Goal: Transaction & Acquisition: Purchase product/service

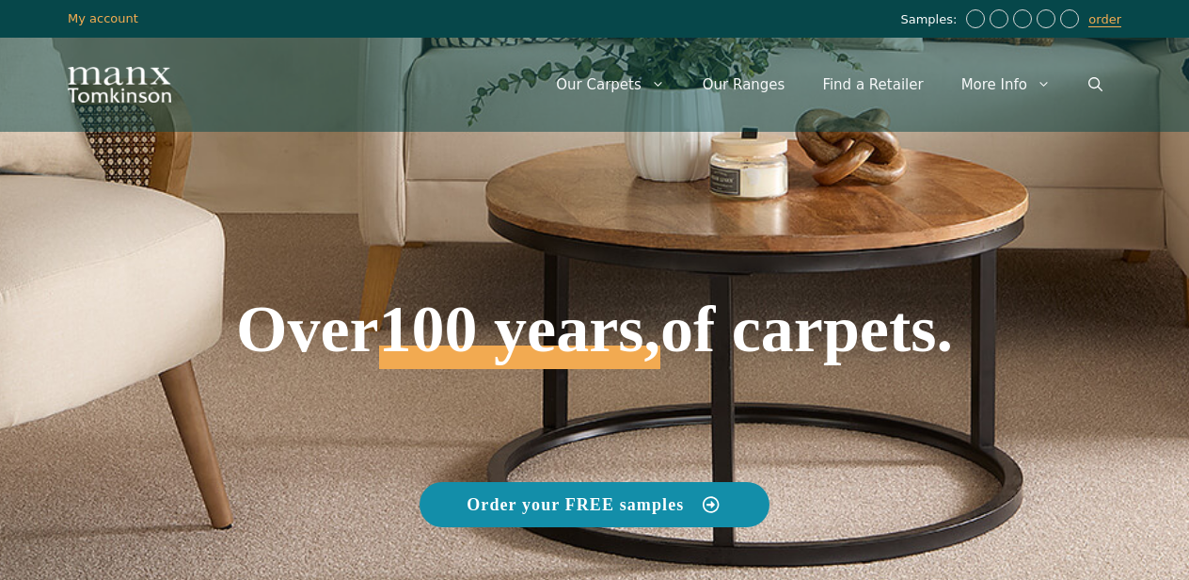
click at [685, 500] on span "Order your FREE samples" at bounding box center [595, 504] width 256 height 17
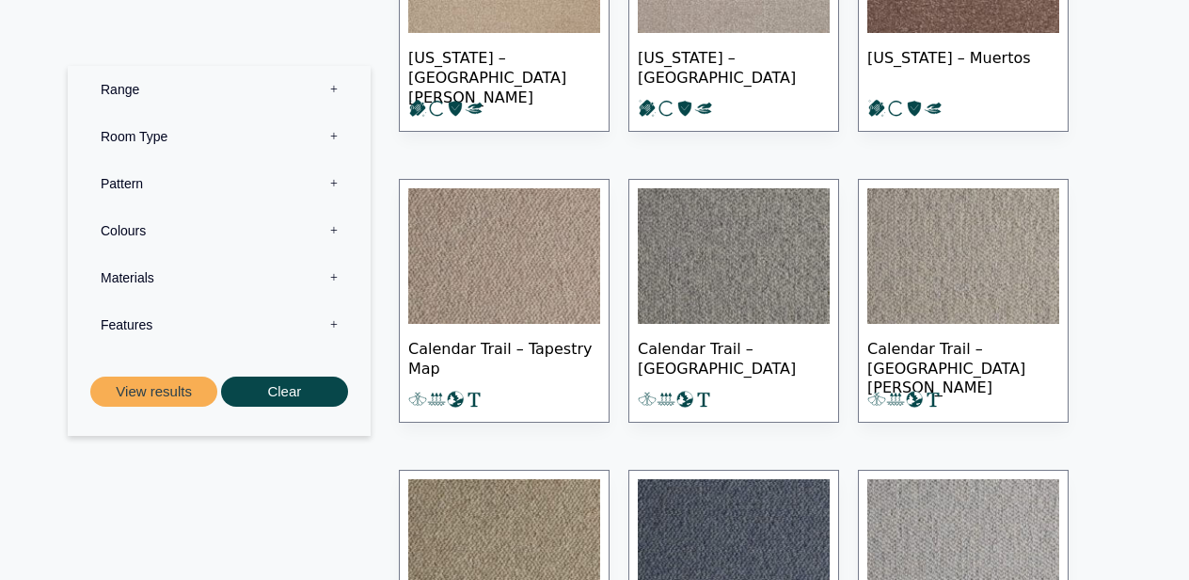
scroll to position [820, 0]
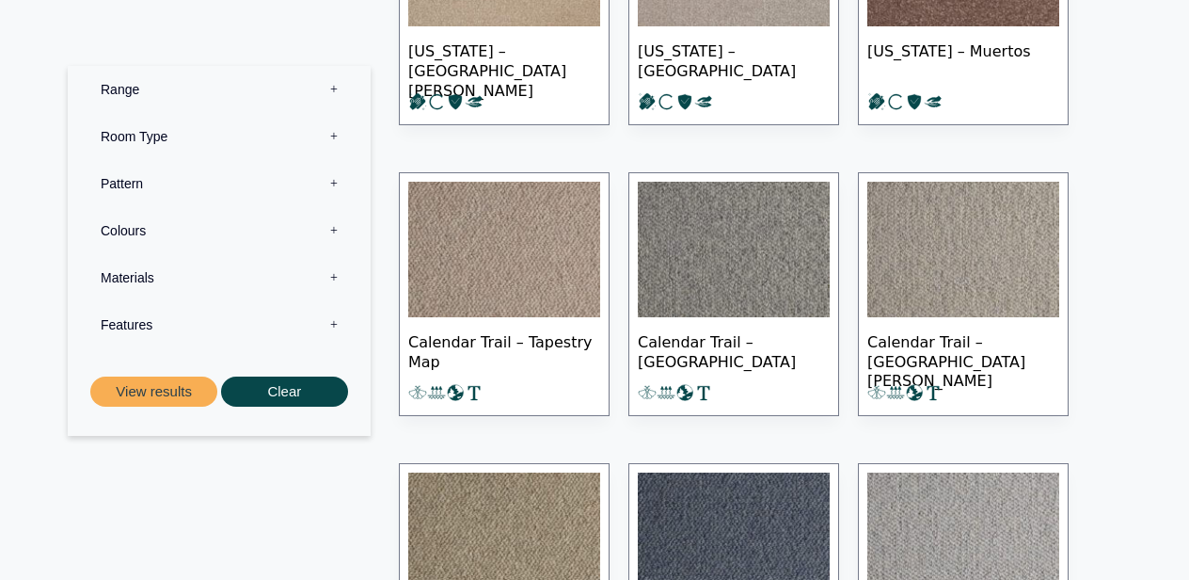
click at [131, 86] on label "Range 0" at bounding box center [219, 89] width 275 height 47
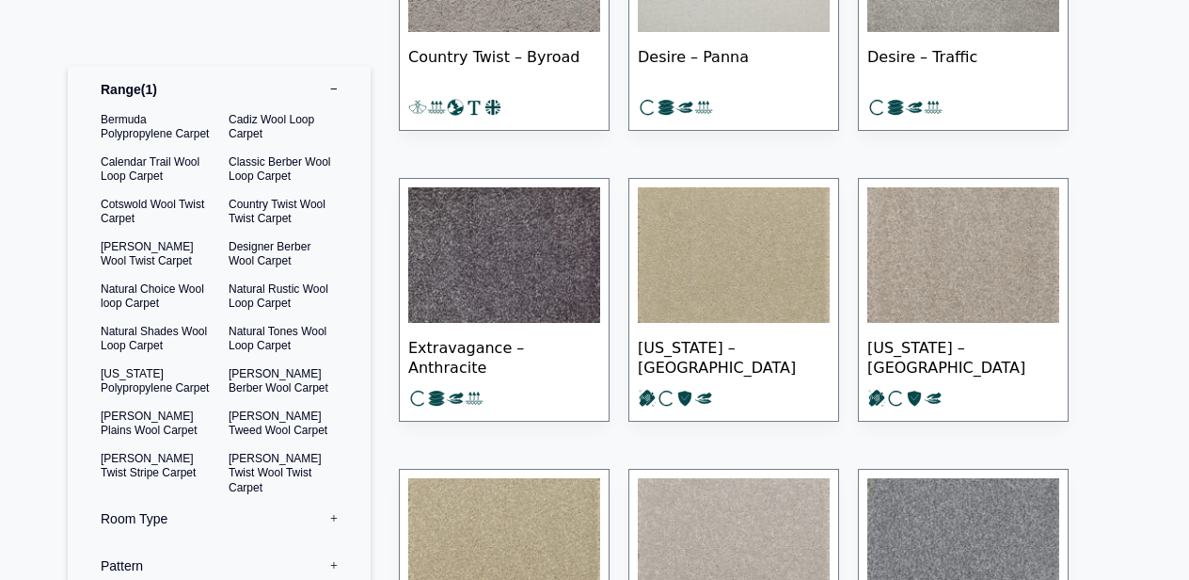
scroll to position [230, 0]
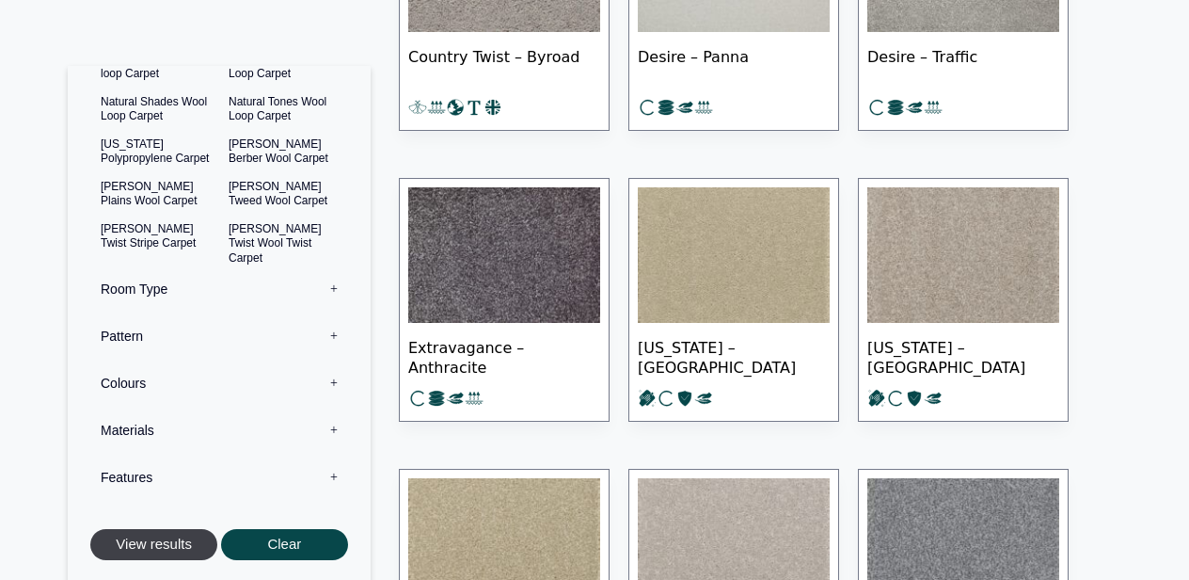
click at [182, 541] on button "View results" at bounding box center [153, 545] width 127 height 31
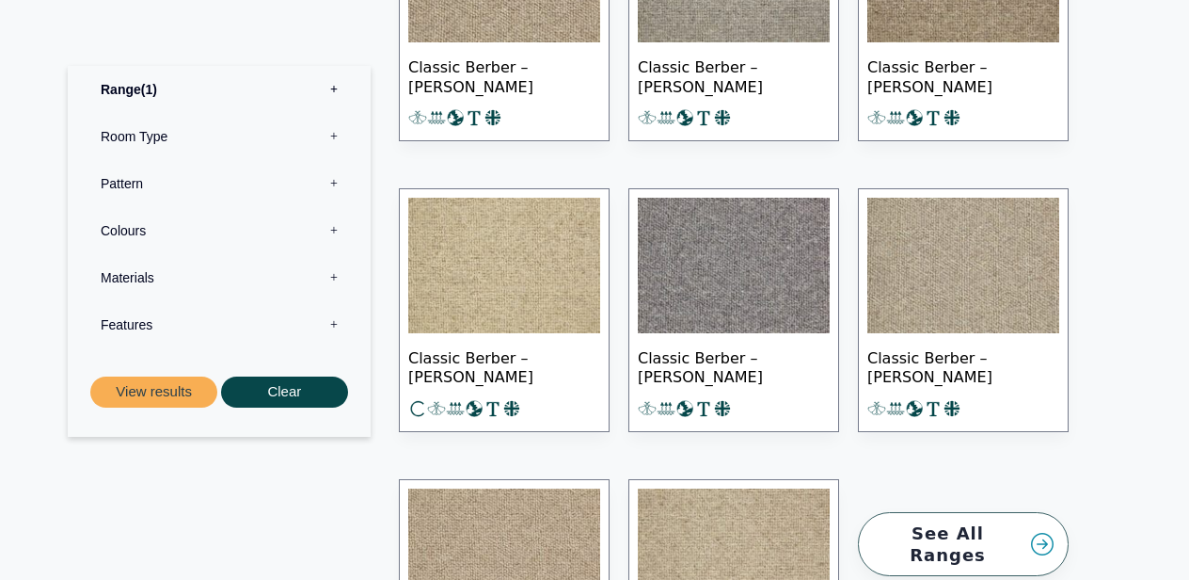
scroll to position [2365, 0]
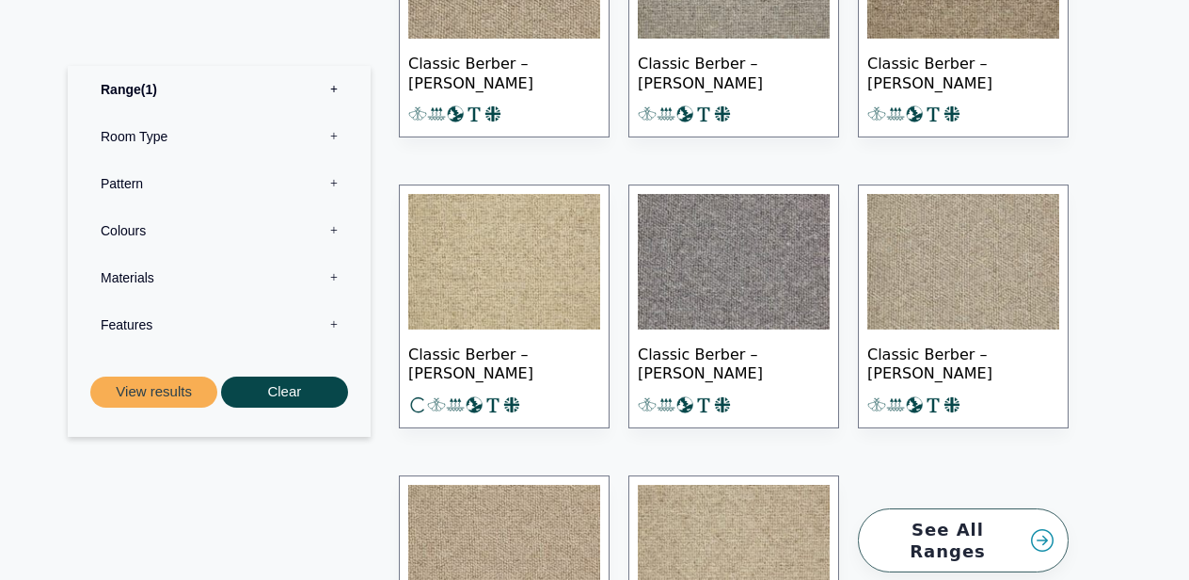
click at [966, 301] on img at bounding box center [963, 261] width 192 height 135
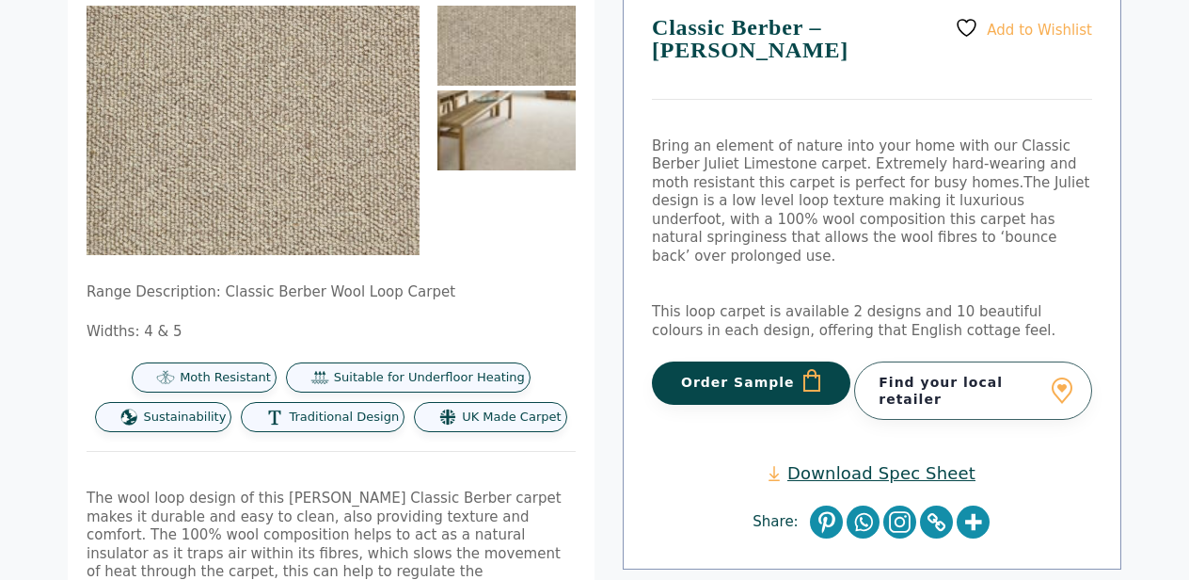
scroll to position [208, 0]
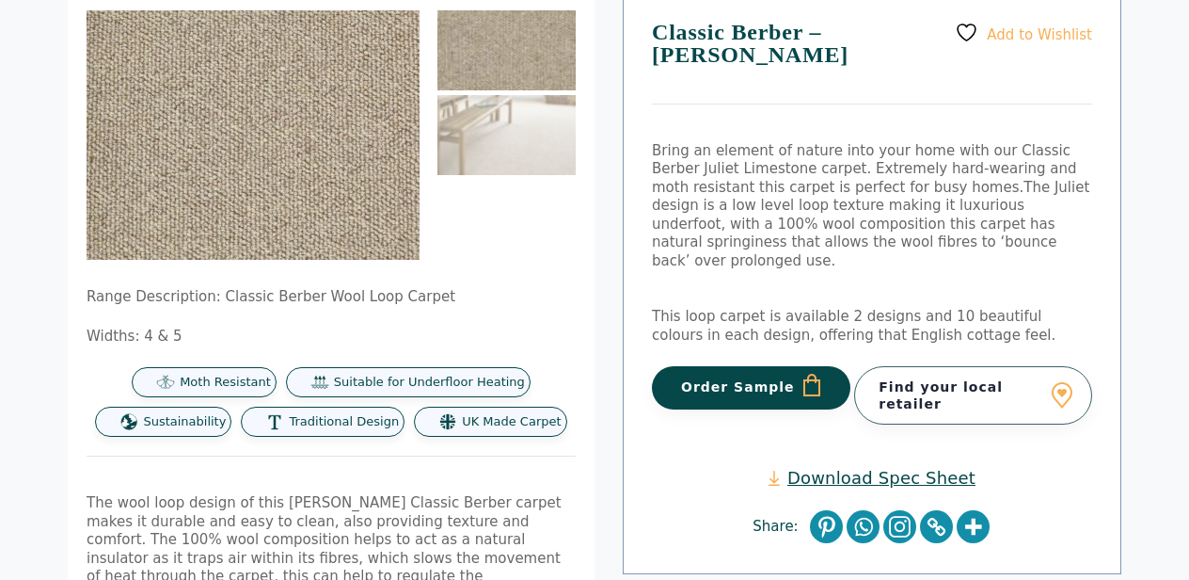
click at [777, 366] on button "Order Sample" at bounding box center [751, 387] width 199 height 43
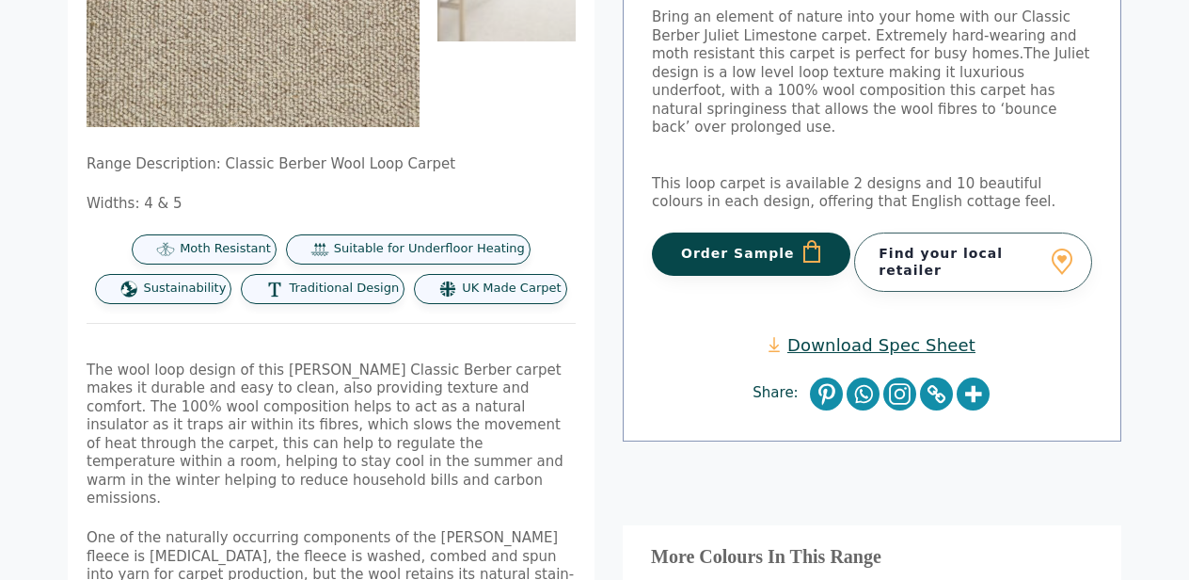
scroll to position [413, 0]
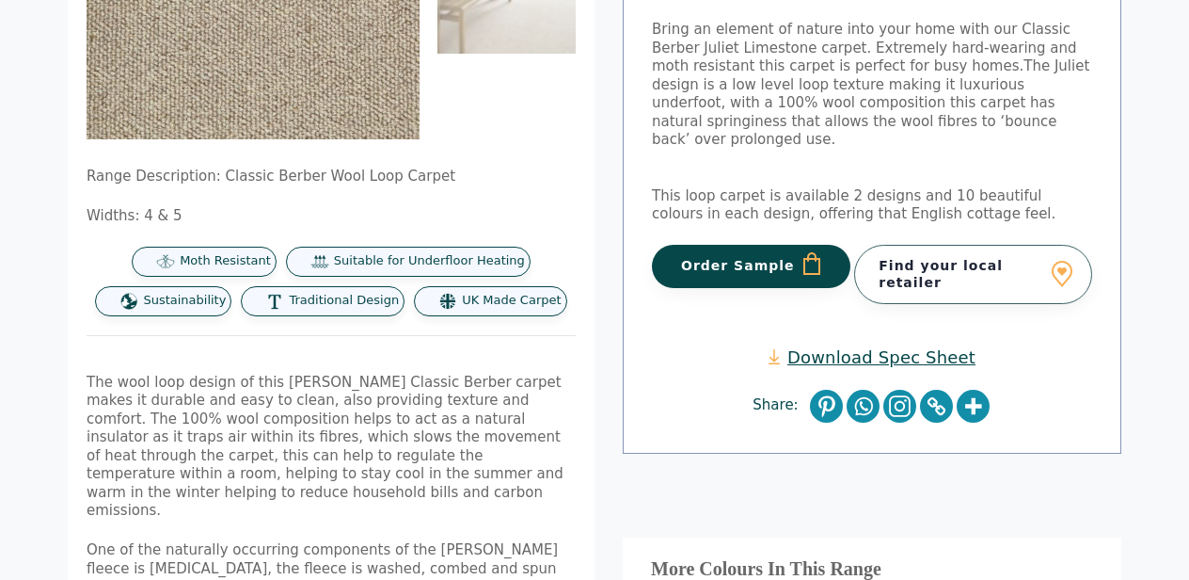
click at [760, 245] on button "Order Sample" at bounding box center [751, 266] width 199 height 43
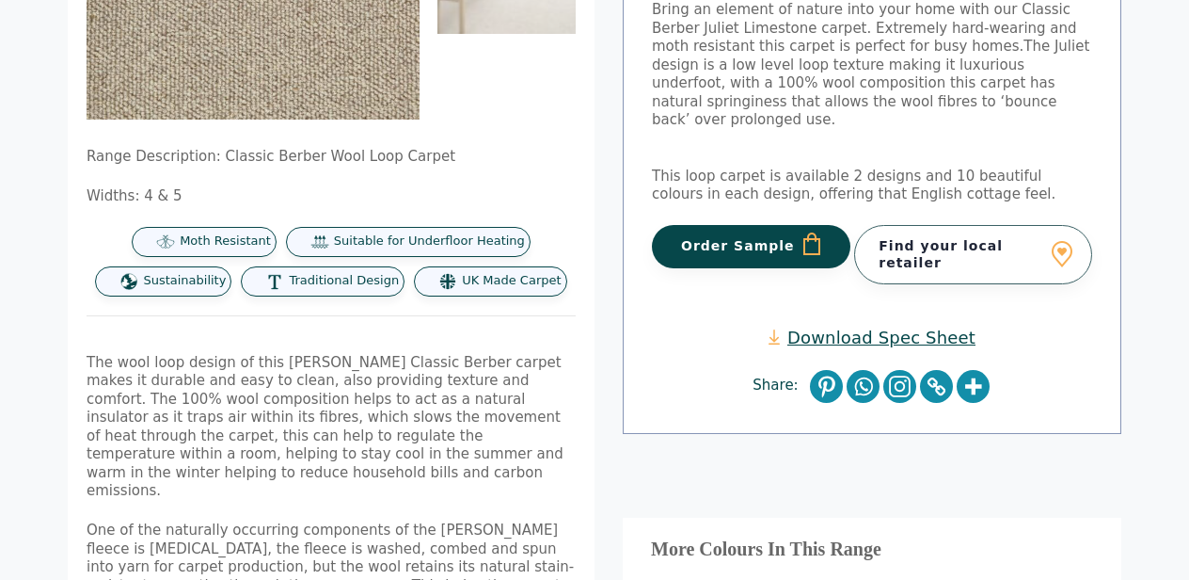
scroll to position [448, 0]
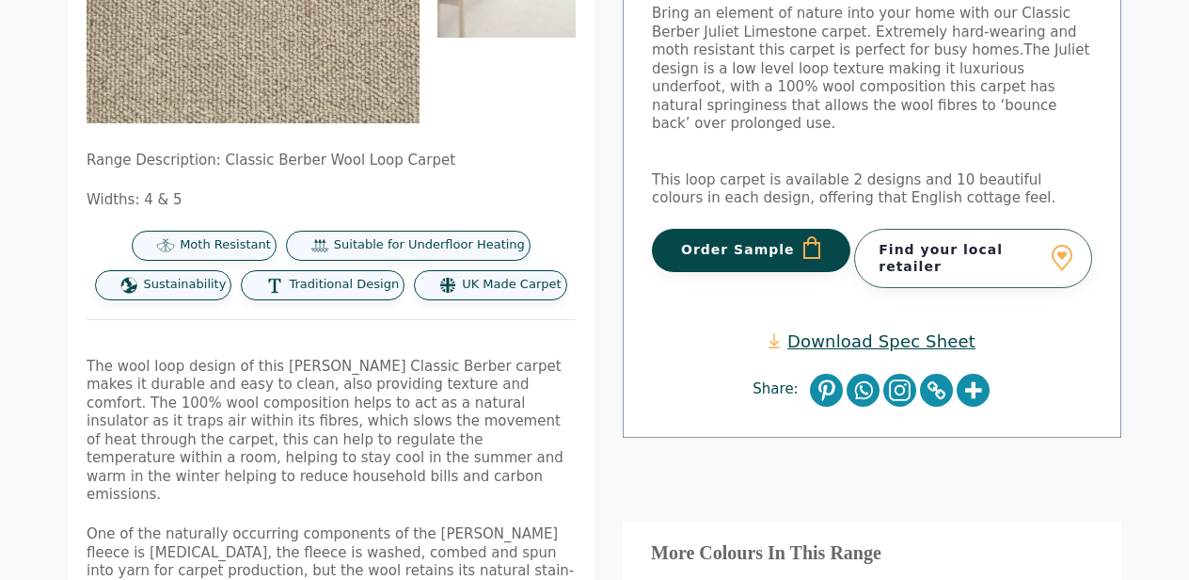
click at [736, 229] on button "Order Sample" at bounding box center [751, 250] width 199 height 43
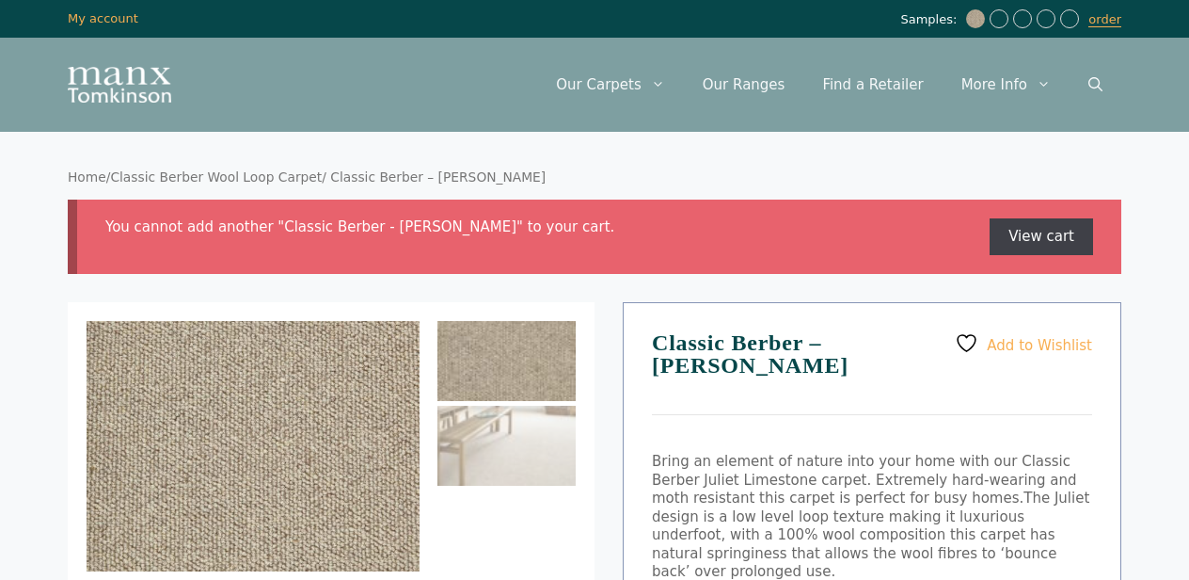
click at [1048, 233] on link "View cart" at bounding box center [1041, 237] width 103 height 38
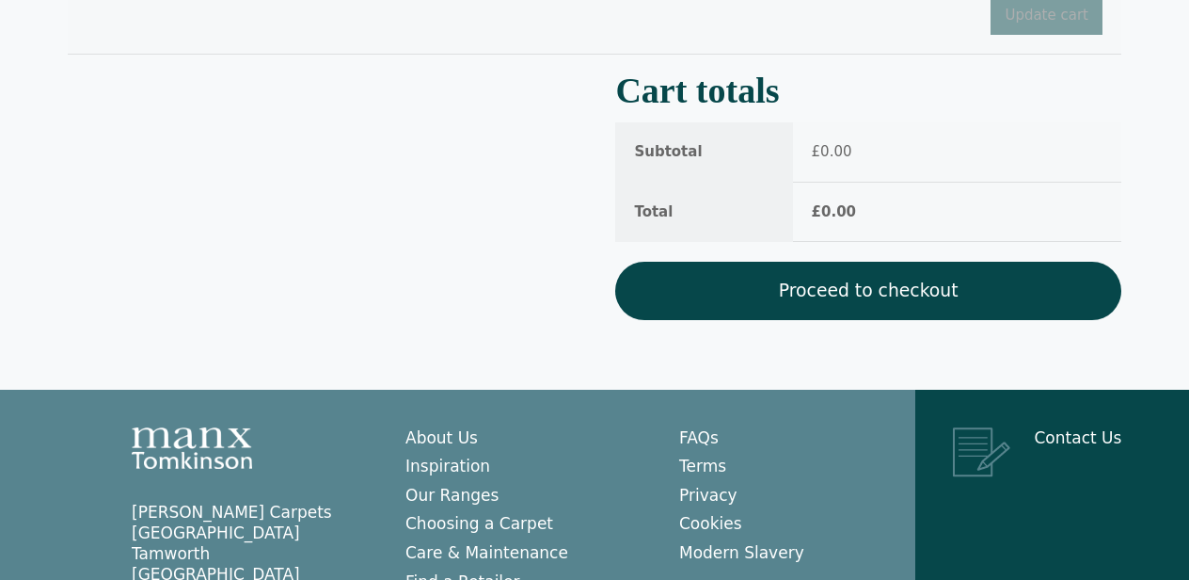
scroll to position [451, 0]
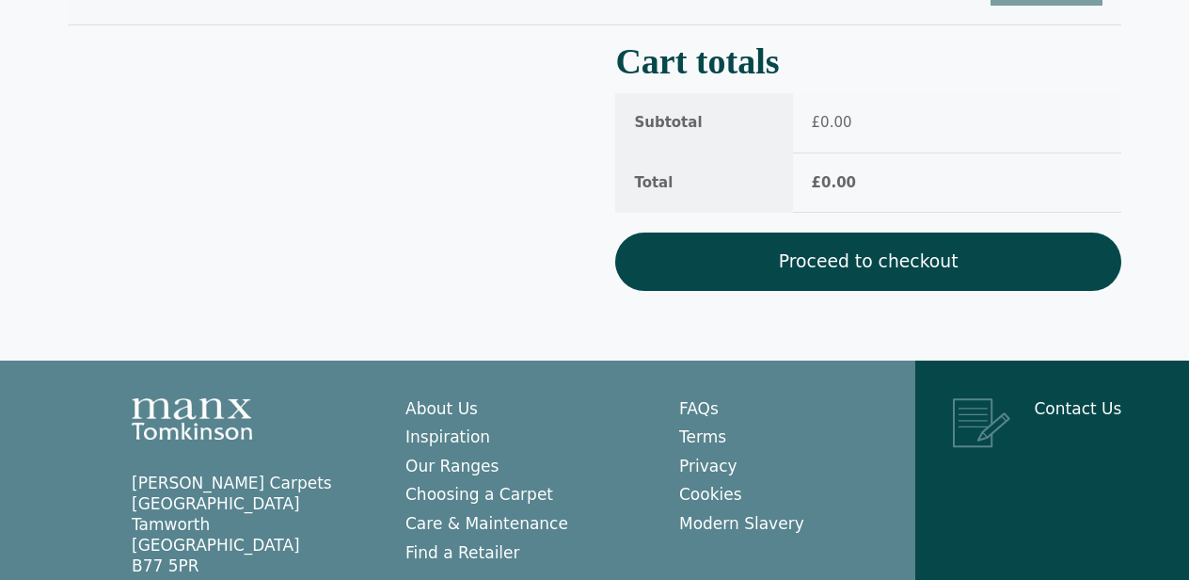
click at [892, 258] on link "Proceed to checkout" at bounding box center [868, 261] width 506 height 58
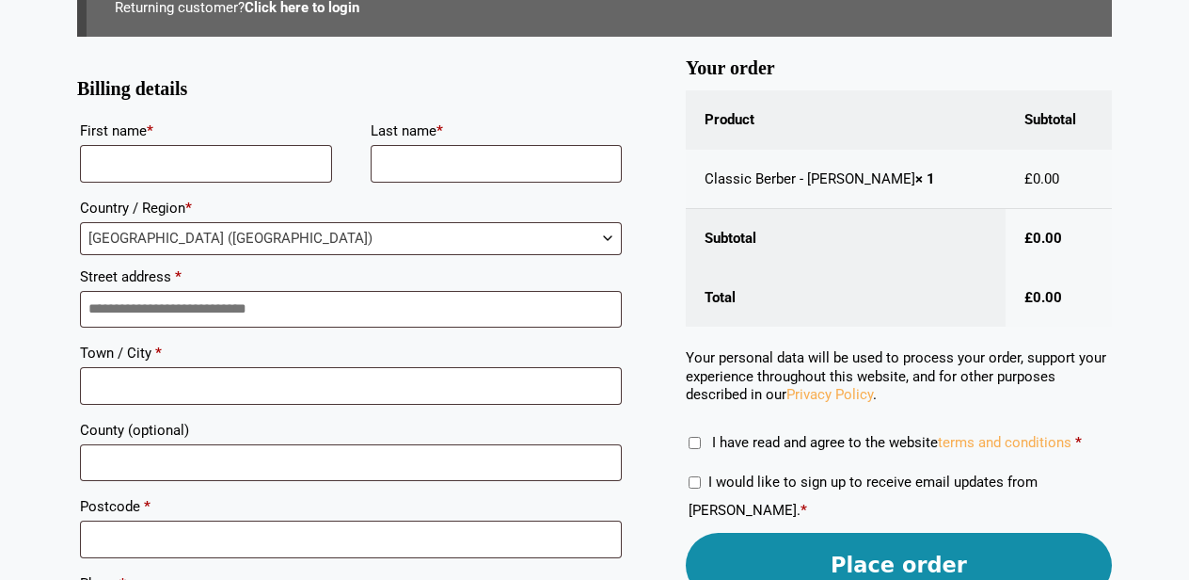
scroll to position [285, 0]
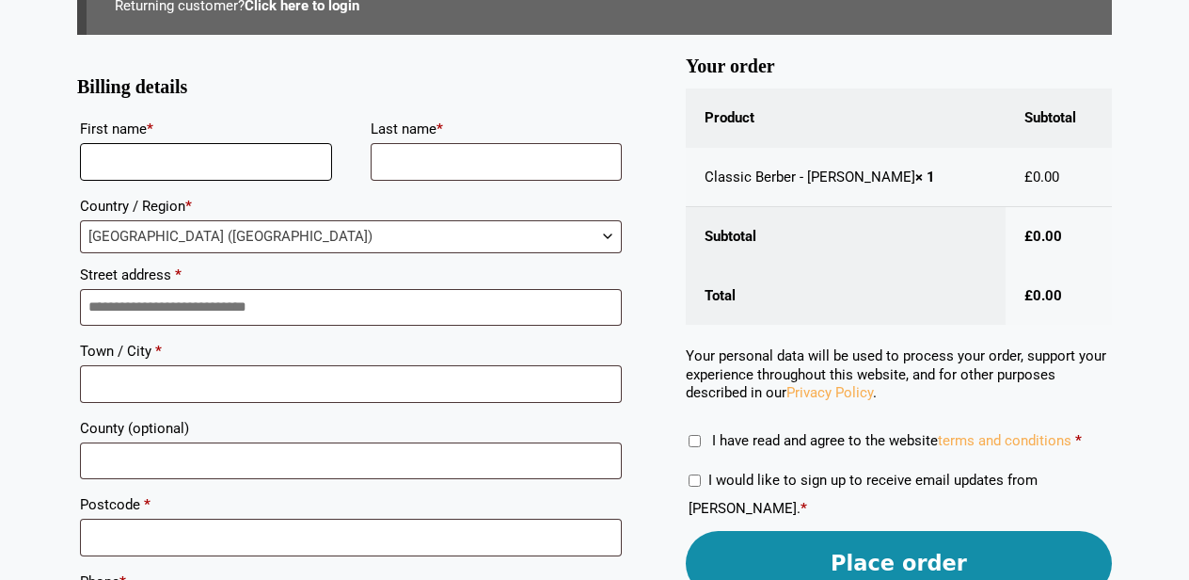
click at [323, 158] on input "First name *" at bounding box center [206, 162] width 252 height 38
click at [228, 158] on input "*******" at bounding box center [206, 162] width 252 height 38
type input "*"
type input "*******"
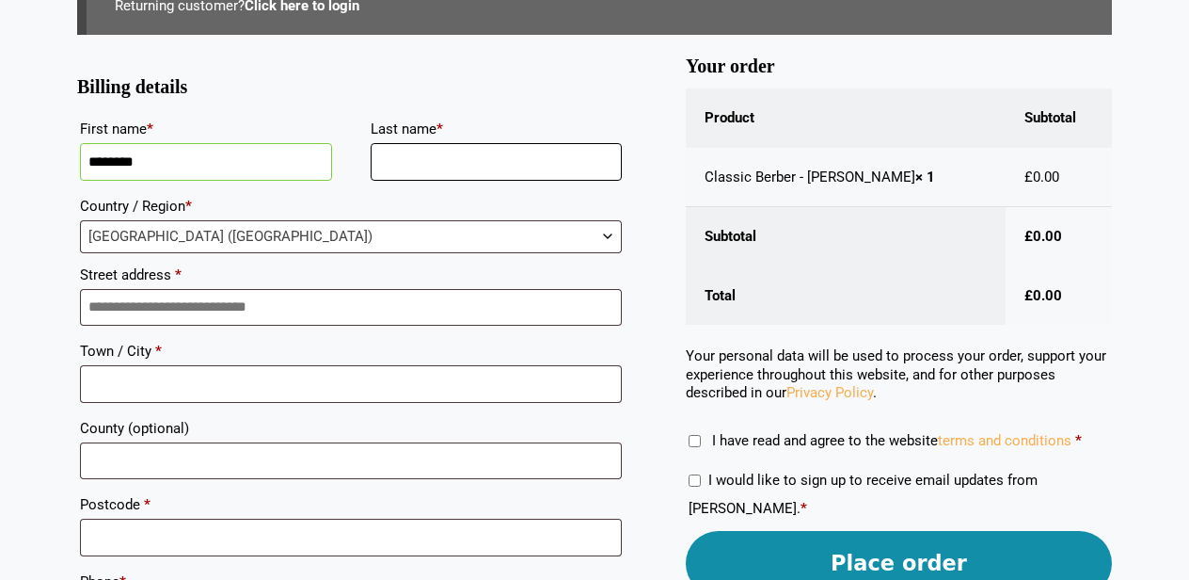
click at [448, 166] on input "Last name *" at bounding box center [497, 162] width 252 height 38
type input "*****"
click at [300, 229] on span "United Kingdom (UK)" at bounding box center [351, 236] width 540 height 31
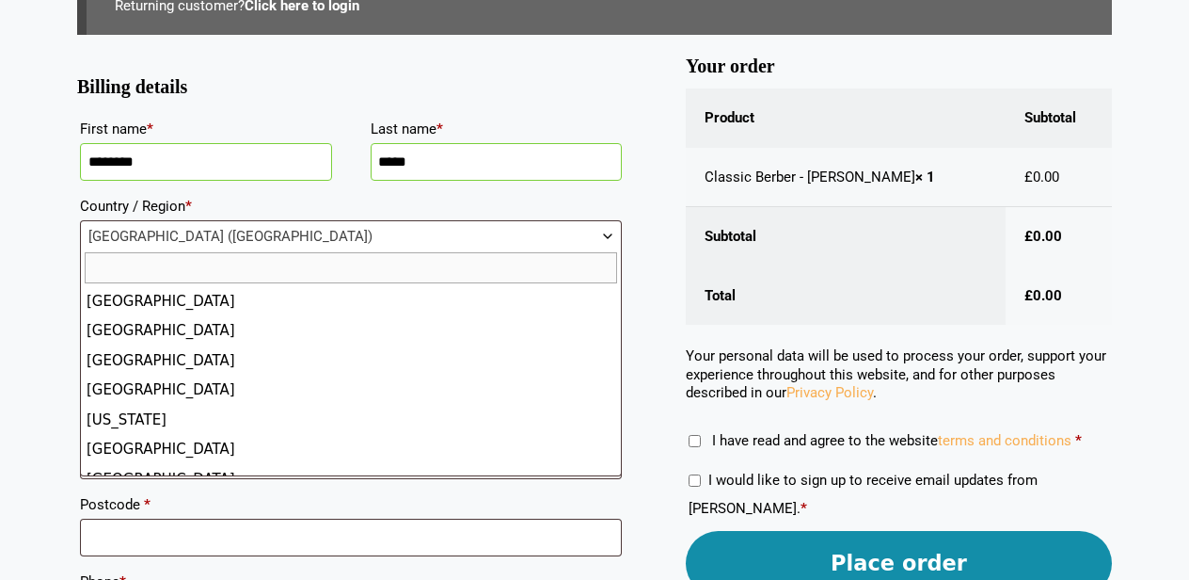
scroll to position [6845, 0]
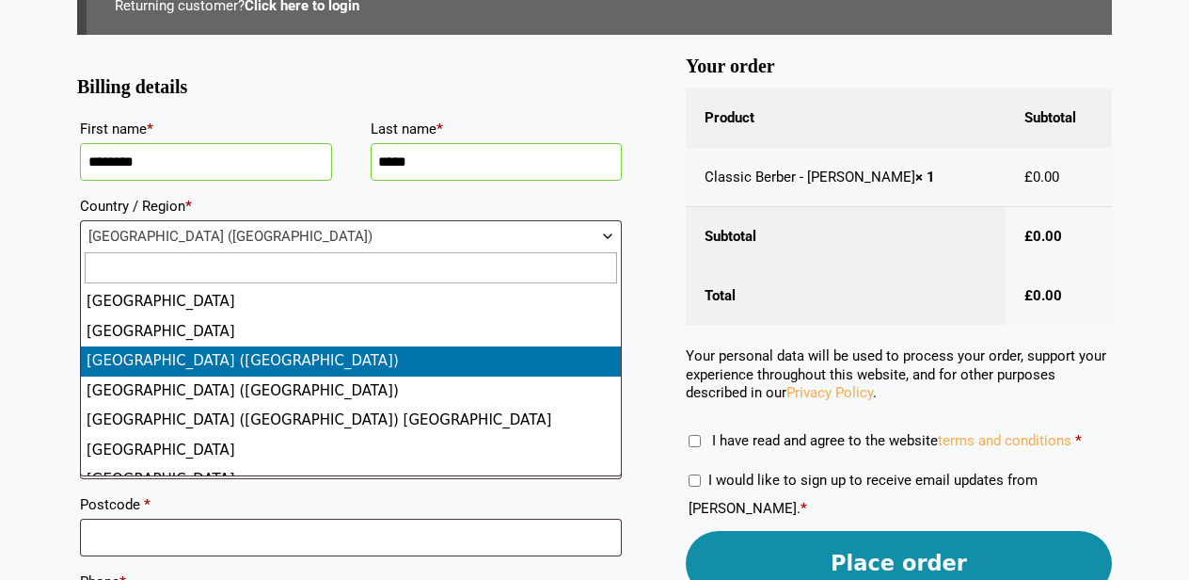
click at [296, 274] on input "text" at bounding box center [351, 267] width 533 height 31
click at [280, 250] on span at bounding box center [351, 267] width 540 height 39
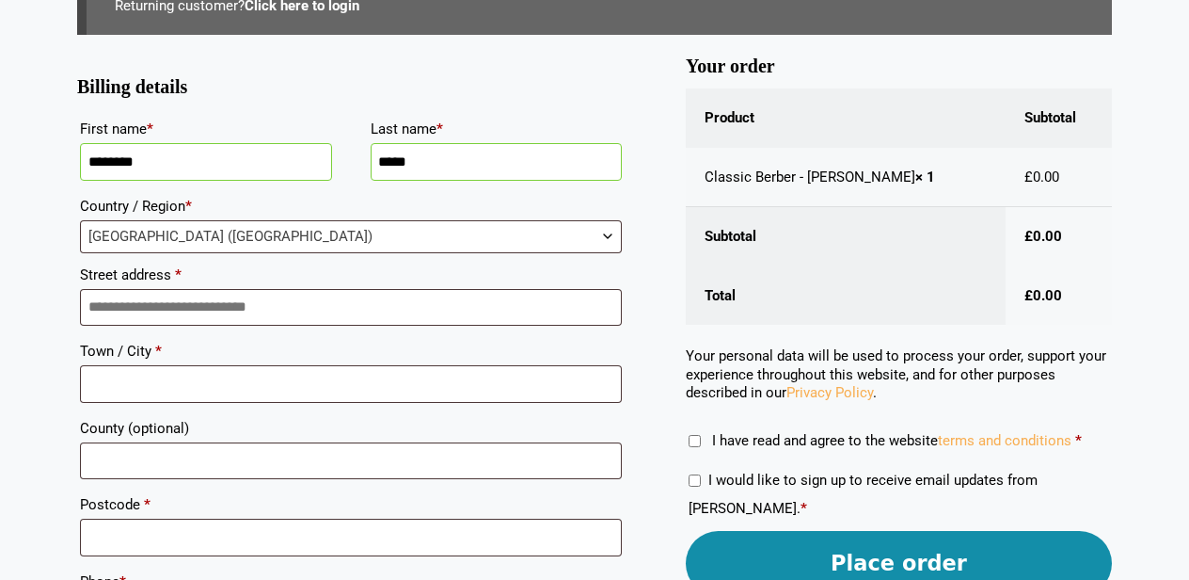
click at [256, 233] on span "United Kingdom (UK)" at bounding box center [351, 236] width 540 height 31
click at [336, 315] on input "Street address *" at bounding box center [351, 308] width 542 height 38
type input "**********"
click at [310, 392] on input "Town / City *" at bounding box center [351, 384] width 542 height 38
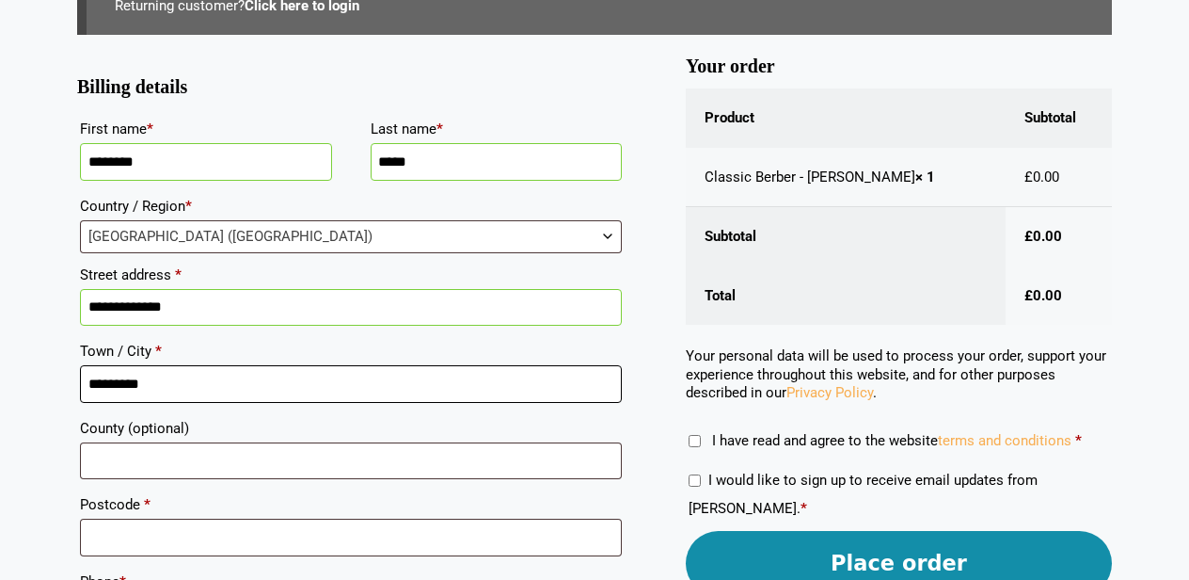
type input "*********"
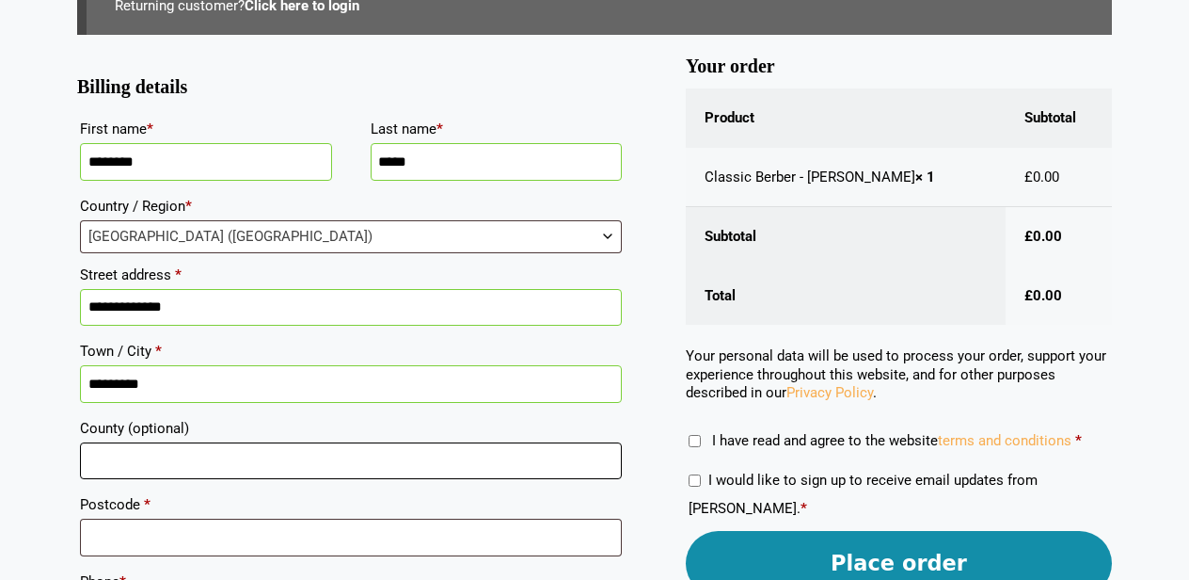
click at [173, 457] on input "County (optional)" at bounding box center [351, 461] width 542 height 38
type input "**********"
click at [303, 538] on input "Postcode *" at bounding box center [351, 537] width 542 height 38
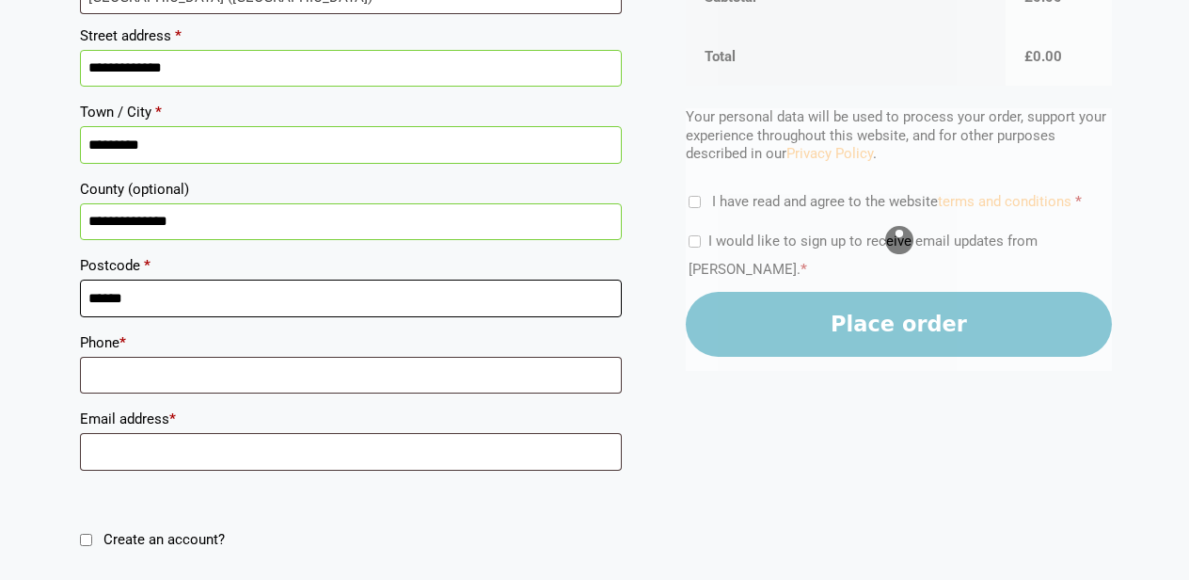
scroll to position [537, 0]
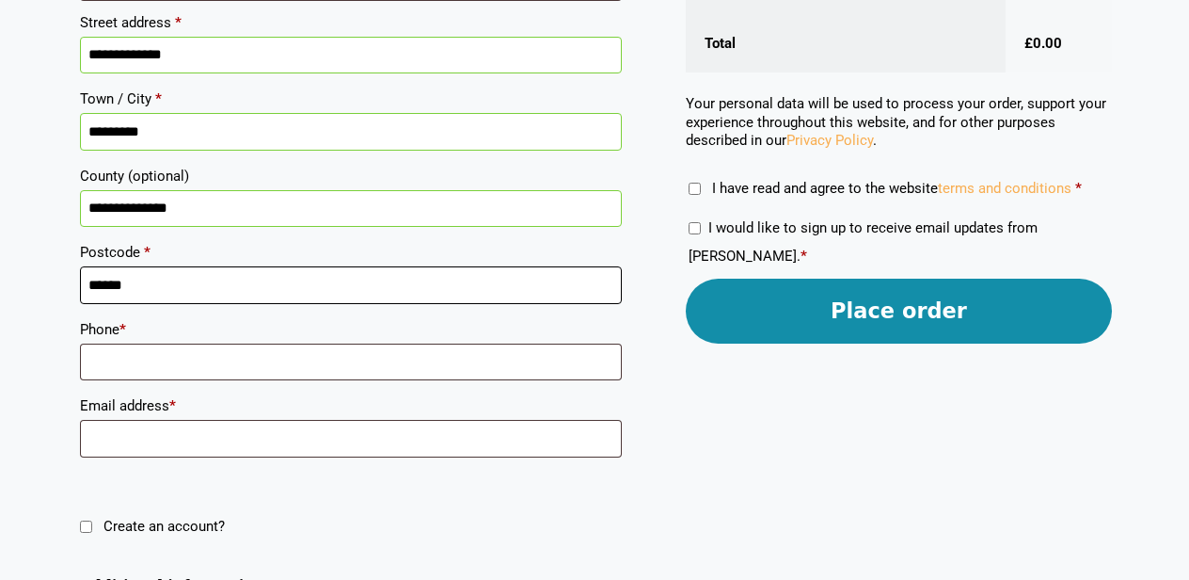
type input "******"
click at [324, 359] on input "Phone *" at bounding box center [351, 362] width 542 height 38
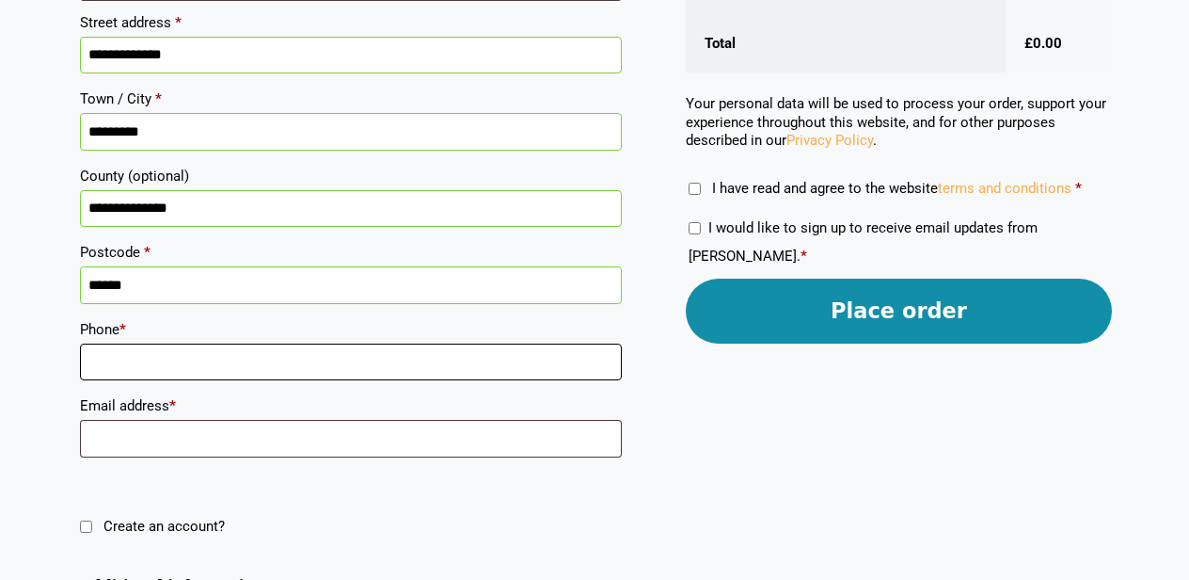
type input "**********"
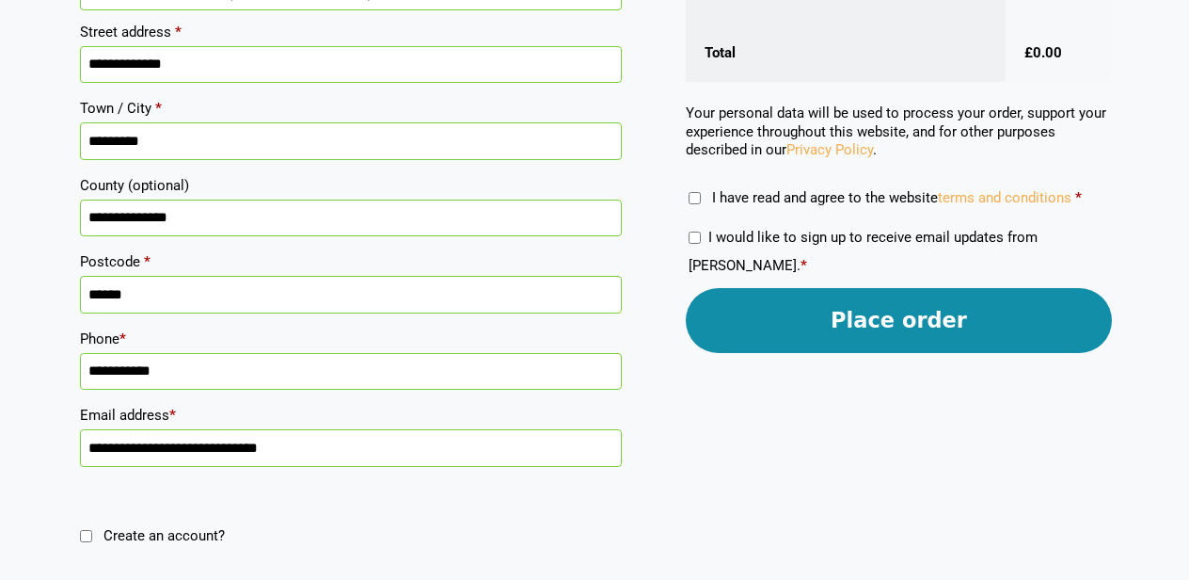
scroll to position [569, 0]
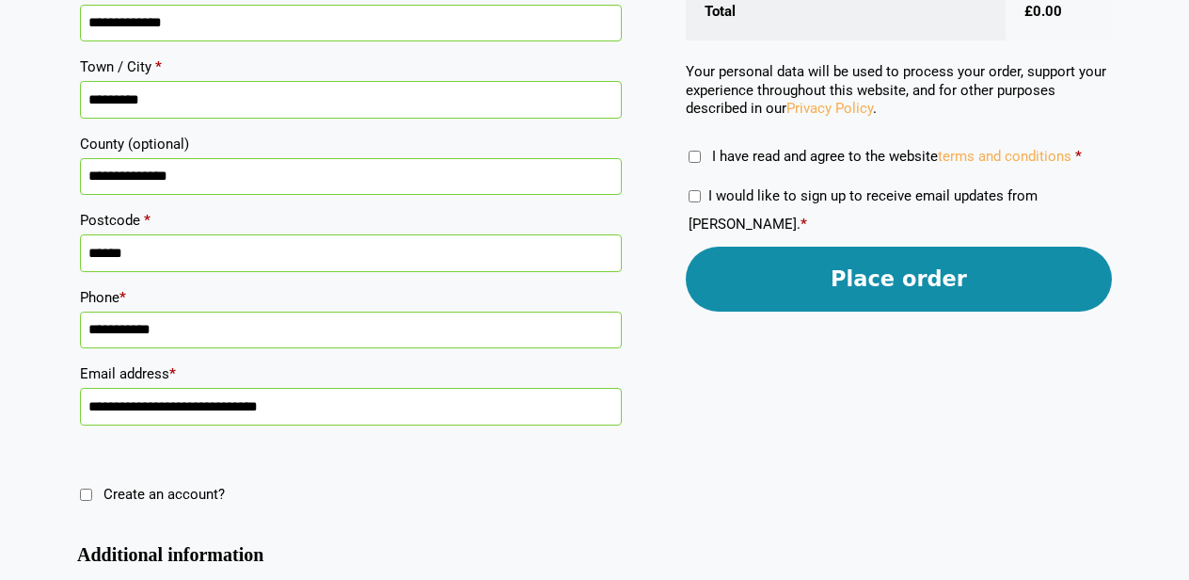
click at [912, 270] on button "Place order" at bounding box center [899, 278] width 426 height 65
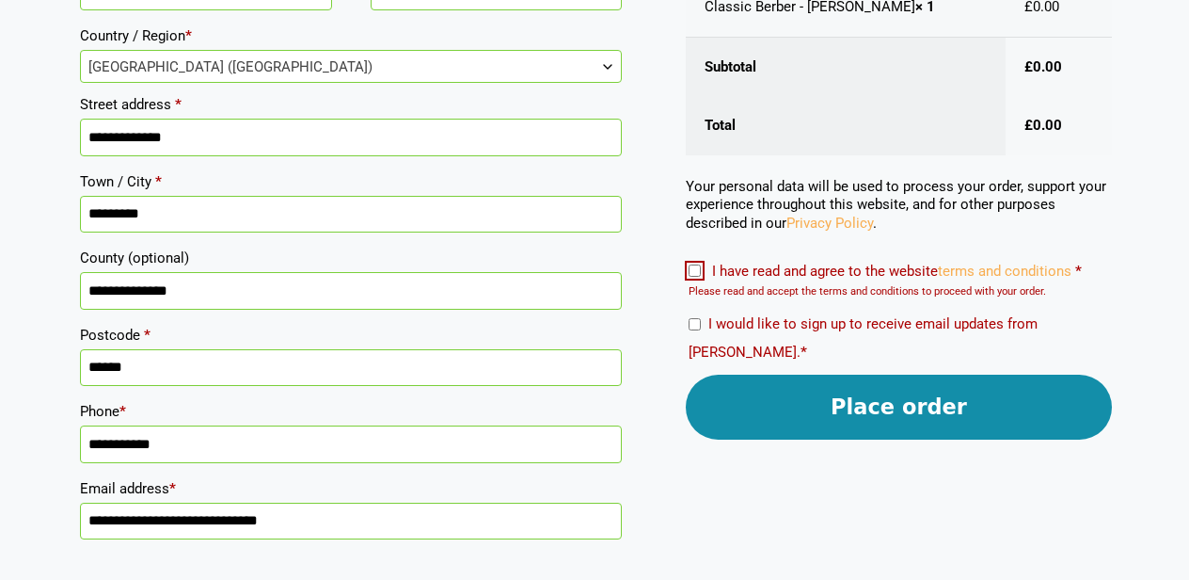
scroll to position [540, 0]
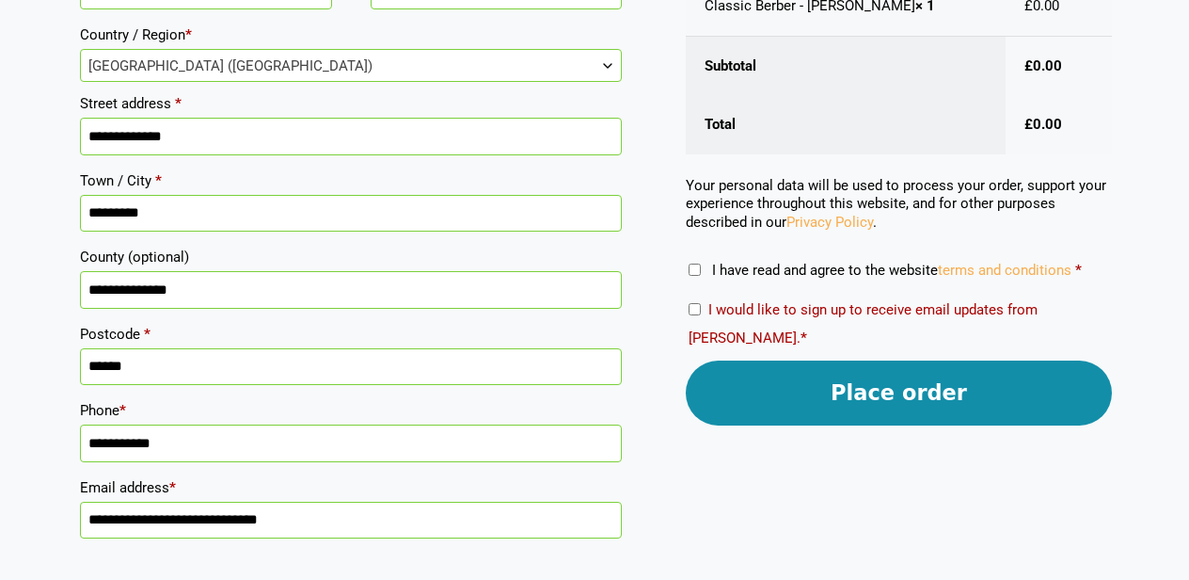
click at [894, 388] on button "Place order" at bounding box center [899, 392] width 426 height 65
